Goal: Check status: Check status

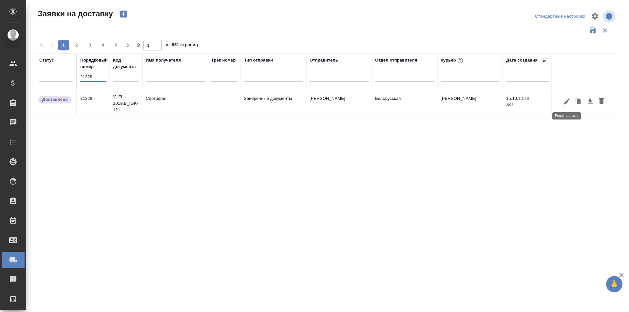
click at [566, 101] on icon "button" at bounding box center [567, 102] width 8 height 8
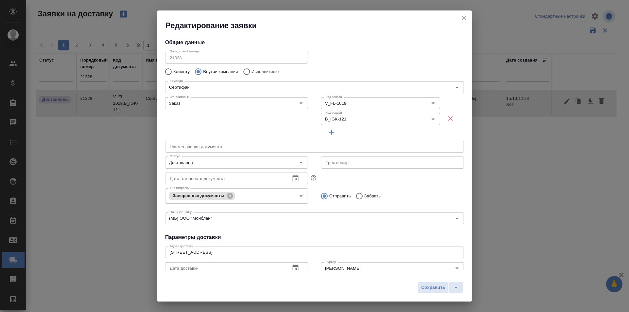
click at [462, 20] on icon "close" at bounding box center [464, 18] width 8 height 8
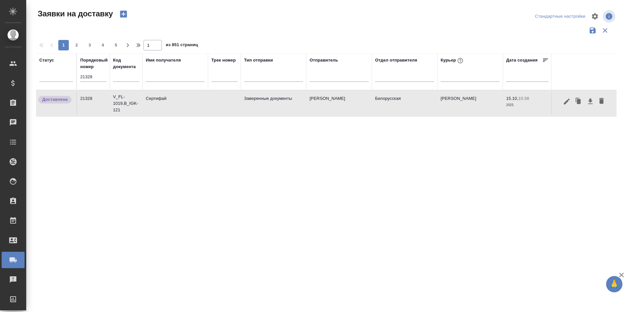
click at [97, 81] on input "21328" at bounding box center [93, 76] width 26 height 9
paste input "9"
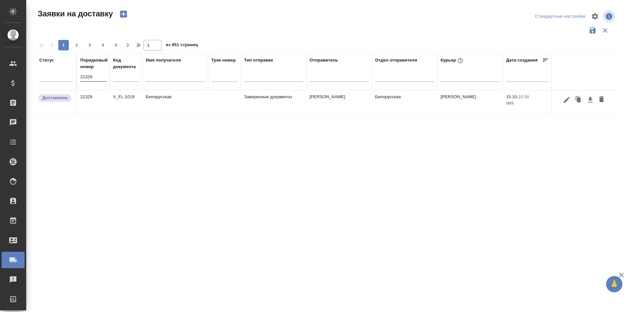
click at [104, 78] on input "21329" at bounding box center [93, 76] width 26 height 9
paste input "995"
type input "21995"
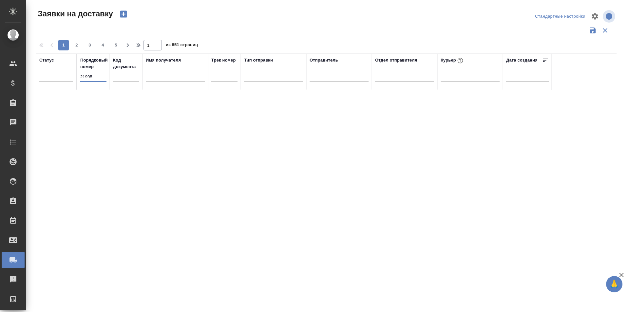
click at [103, 76] on input "21995" at bounding box center [93, 76] width 26 height 9
click at [170, 81] on input "text" at bounding box center [175, 77] width 59 height 8
type input "ИГК"
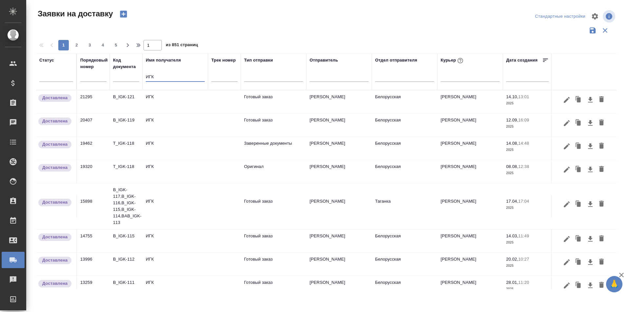
click at [169, 77] on input "ИГК" at bounding box center [175, 77] width 59 height 8
